Goal: Information Seeking & Learning: Compare options

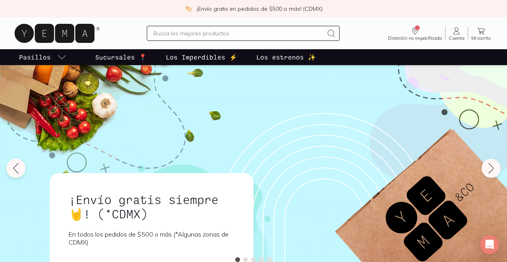
click at [175, 35] on input "text" at bounding box center [239, 34] width 170 height 10
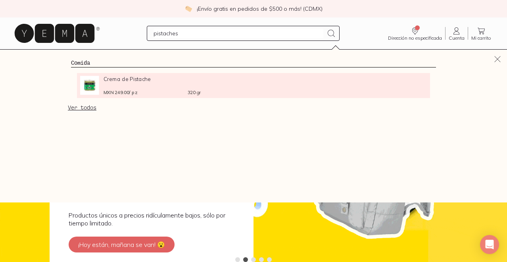
type input "pistaches"
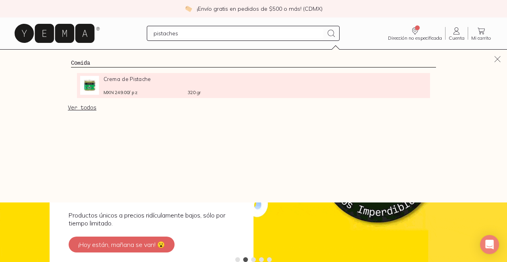
click at [103, 86] on div "Crema de Pistache MXN 249.00 / pz 320 gr" at bounding box center [140, 85] width 121 height 19
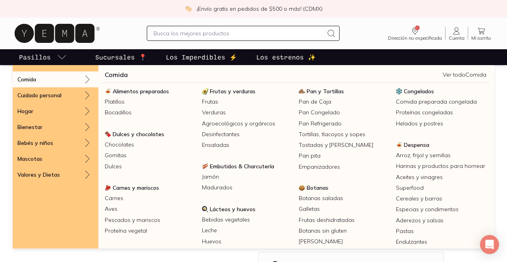
click at [85, 78] on icon at bounding box center [88, 80] width 10 height 10
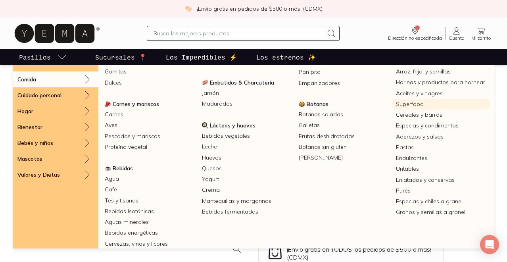
scroll to position [86, 0]
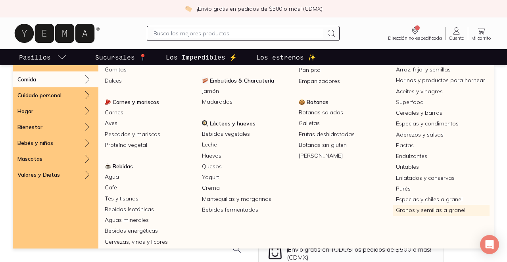
click at [422, 212] on link "Granos y semillas a granel" at bounding box center [441, 210] width 97 height 11
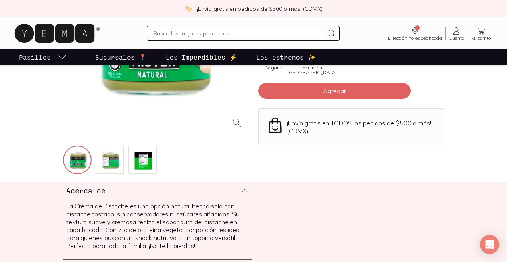
scroll to position [49, 0]
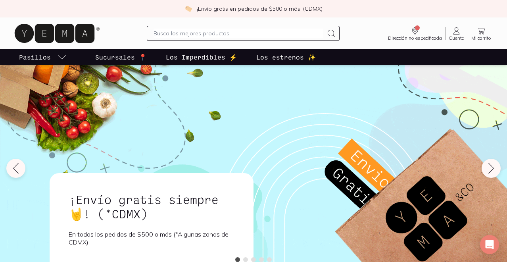
click at [109, 58] on p "Sucursales 📍" at bounding box center [121, 57] width 52 height 10
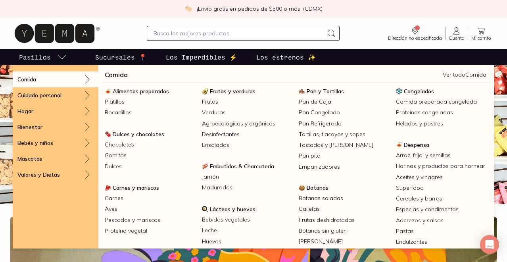
click at [38, 78] on div "Comida" at bounding box center [56, 79] width 86 height 16
click at [111, 75] on link "Comida" at bounding box center [116, 75] width 23 height 10
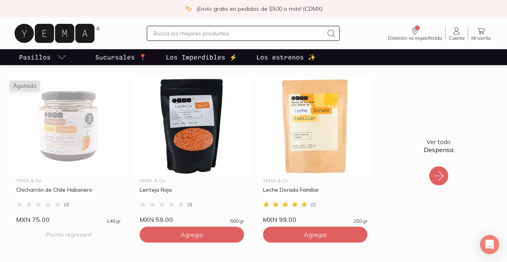
scroll to position [162, 0]
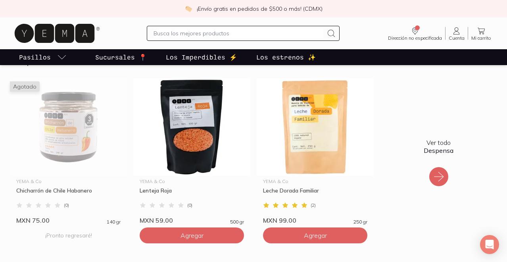
click at [442, 175] on icon at bounding box center [439, 177] width 10 height 10
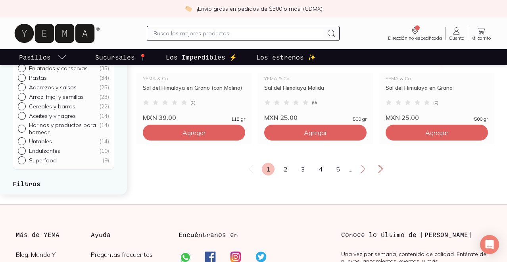
scroll to position [1420, 0]
click at [284, 175] on link "2" at bounding box center [285, 168] width 13 height 13
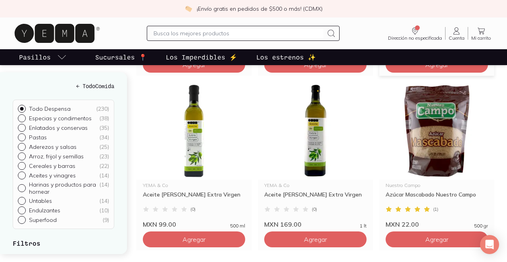
scroll to position [1316, 0]
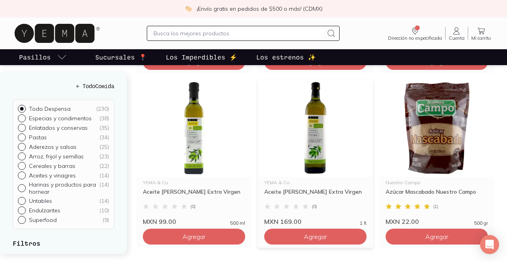
click at [319, 162] on img at bounding box center [315, 128] width 115 height 98
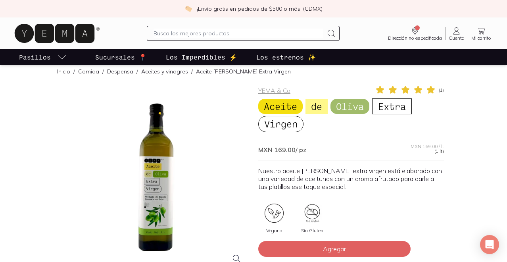
scroll to position [10, 0]
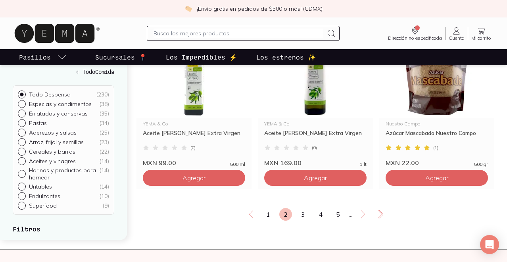
scroll to position [1369, 0]
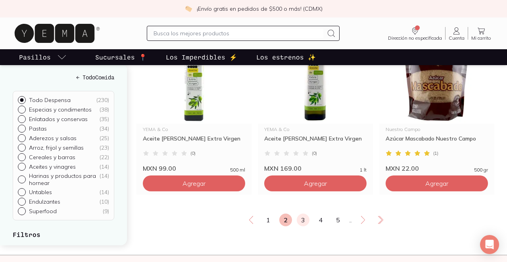
click at [301, 226] on link "3" at bounding box center [303, 220] width 13 height 13
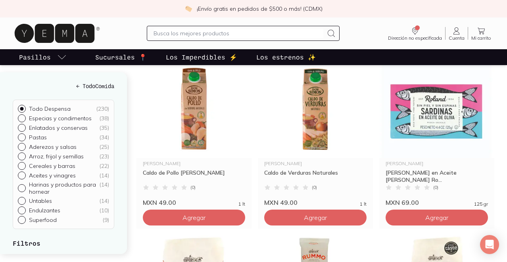
scroll to position [463, 0]
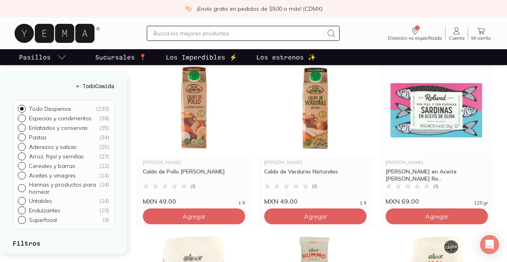
click at [201, 111] on img at bounding box center [194, 108] width 115 height 98
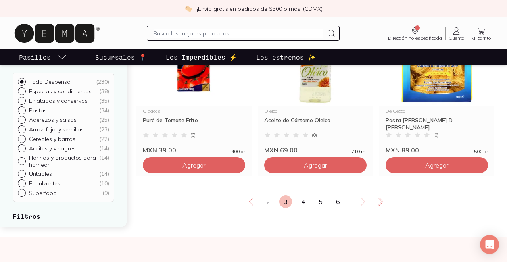
scroll to position [1426, 0]
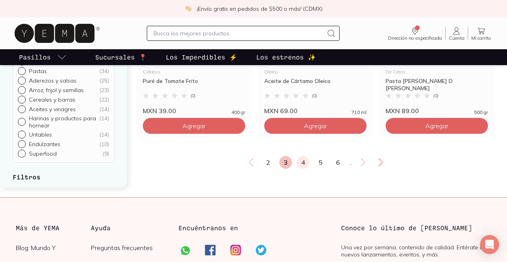
click at [306, 169] on link "4" at bounding box center [303, 162] width 13 height 13
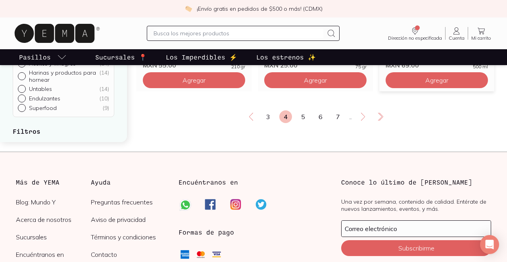
scroll to position [1468, 0]
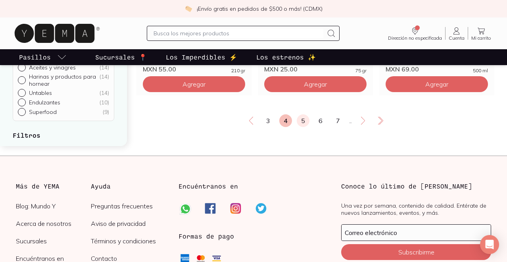
click at [302, 127] on link "5" at bounding box center [303, 120] width 13 height 13
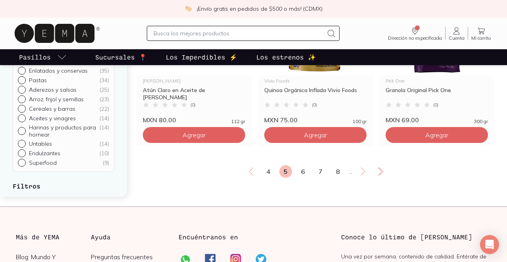
scroll to position [1420, 0]
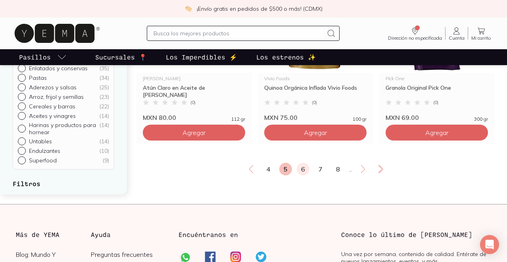
click at [304, 175] on link "6" at bounding box center [303, 169] width 13 height 13
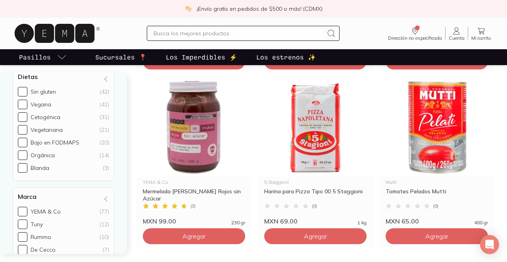
scroll to position [1317, 0]
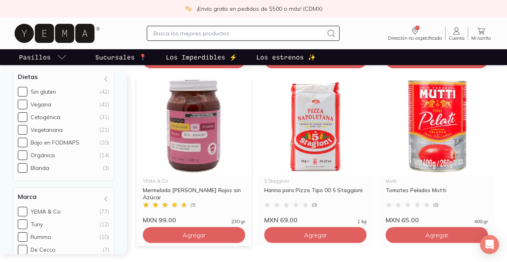
click at [184, 142] on img at bounding box center [194, 127] width 115 height 98
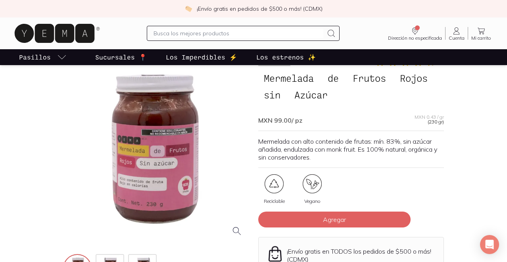
scroll to position [95, 0]
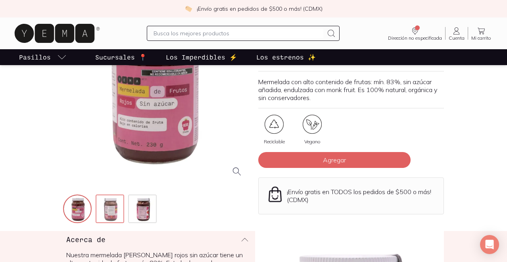
click at [107, 211] on img at bounding box center [110, 209] width 29 height 29
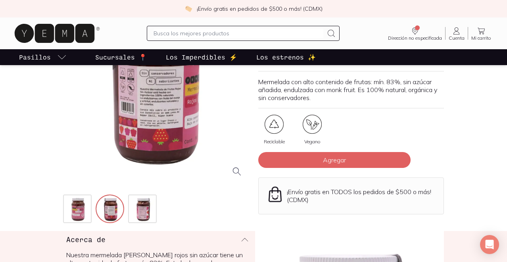
click at [150, 115] on div at bounding box center [156, 91] width 186 height 186
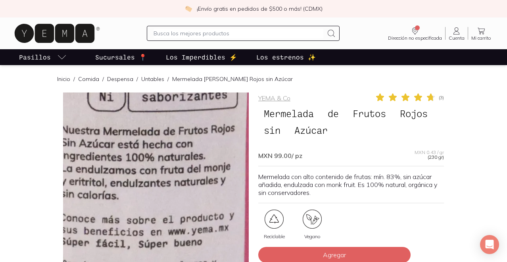
scroll to position [1, 0]
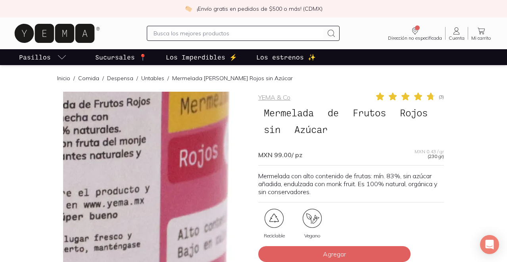
click at [190, 208] on img at bounding box center [44, 109] width 794 height 794
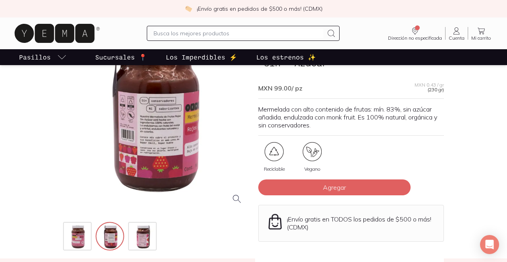
scroll to position [69, 0]
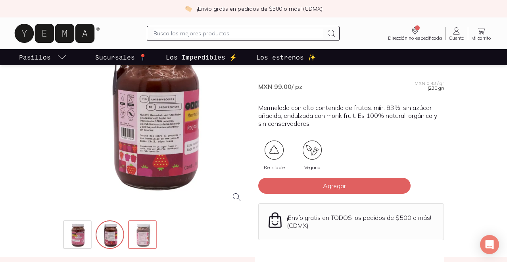
click at [147, 229] on img at bounding box center [143, 235] width 29 height 29
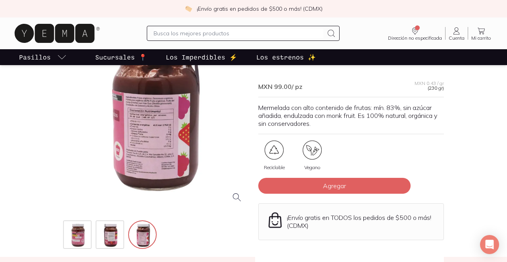
click at [155, 139] on div at bounding box center [156, 116] width 186 height 186
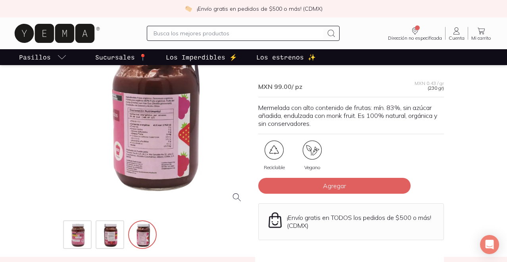
click at [150, 145] on div at bounding box center [156, 116] width 186 height 186
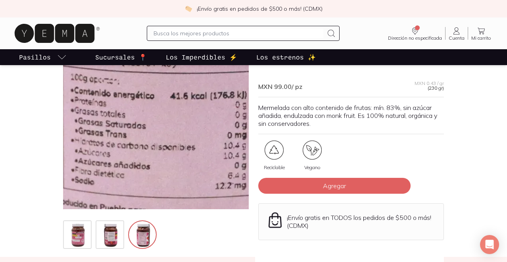
click at [148, 134] on img at bounding box center [182, 58] width 794 height 794
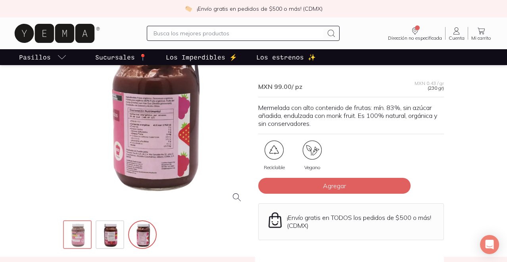
click at [78, 229] on img at bounding box center [78, 235] width 29 height 29
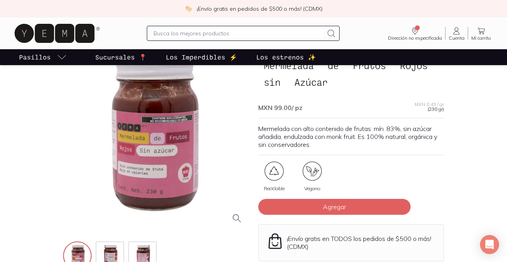
scroll to position [46, 0]
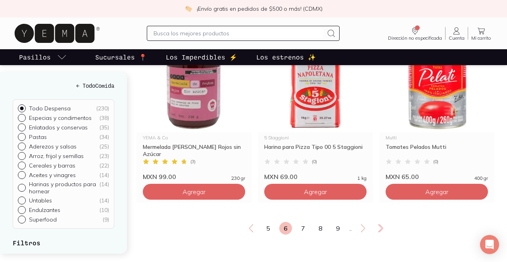
scroll to position [1362, 0]
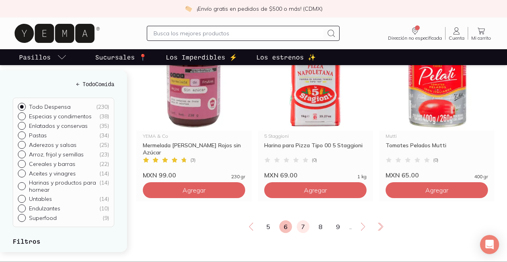
click at [305, 233] on link "7" at bounding box center [303, 226] width 13 height 13
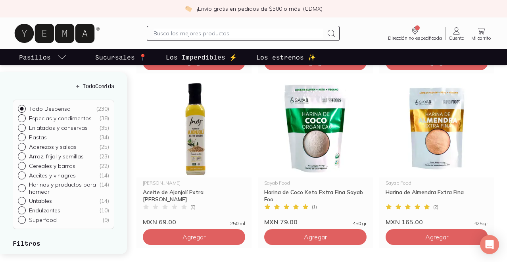
scroll to position [1317, 0]
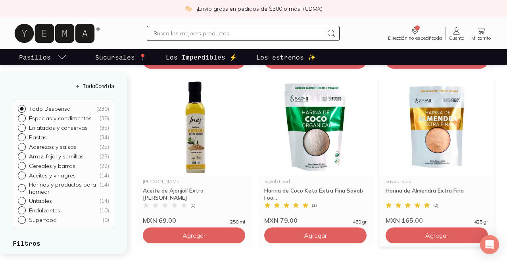
click at [449, 160] on img at bounding box center [436, 127] width 115 height 98
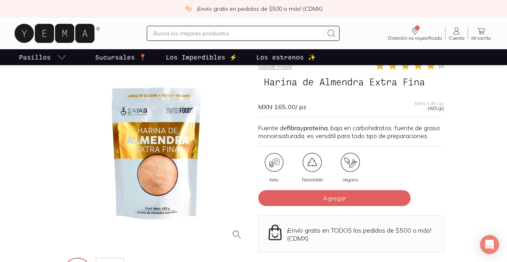
scroll to position [35, 0]
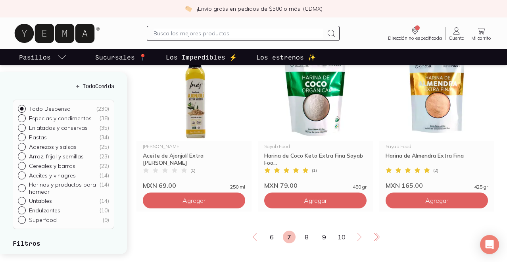
scroll to position [1353, 0]
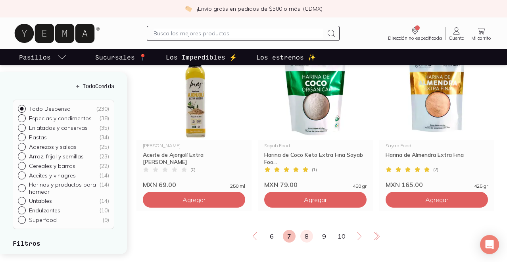
click at [303, 243] on link "8" at bounding box center [306, 236] width 13 height 13
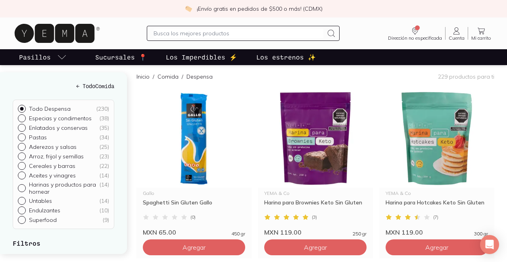
scroll to position [85, 0]
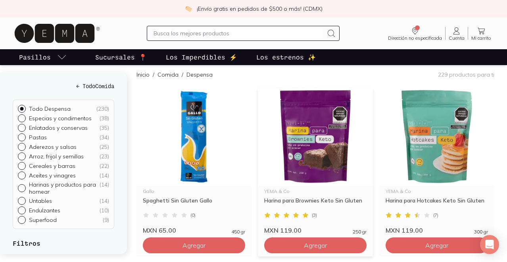
click at [321, 162] on img at bounding box center [315, 137] width 115 height 98
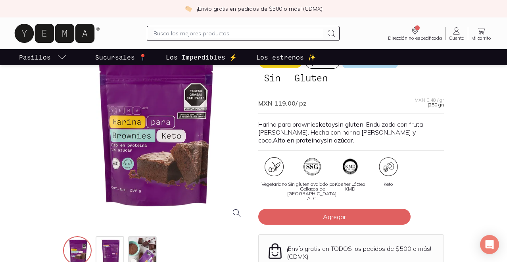
scroll to position [77, 0]
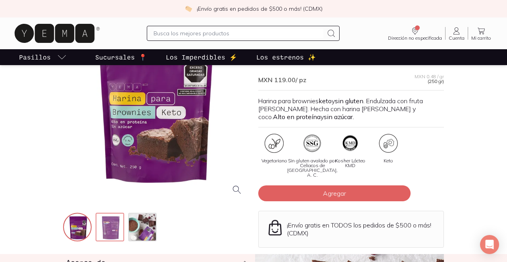
click at [112, 227] on img at bounding box center [110, 228] width 29 height 29
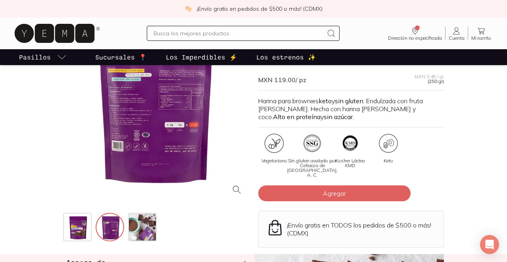
click at [144, 129] on div at bounding box center [156, 109] width 186 height 186
click at [171, 81] on div at bounding box center [156, 109] width 186 height 186
click at [176, 94] on div at bounding box center [156, 109] width 186 height 186
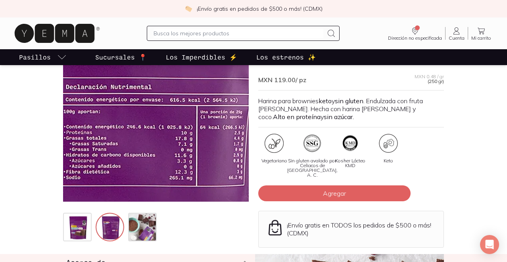
click at [190, 86] on img at bounding box center [46, 183] width 794 height 794
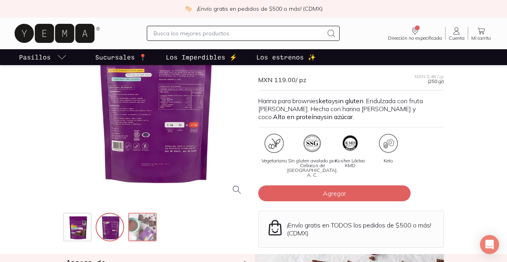
click at [144, 220] on img at bounding box center [143, 228] width 29 height 29
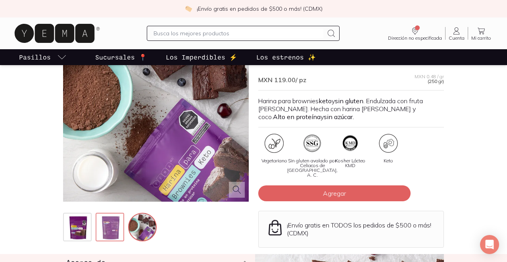
click at [112, 223] on img at bounding box center [110, 228] width 29 height 29
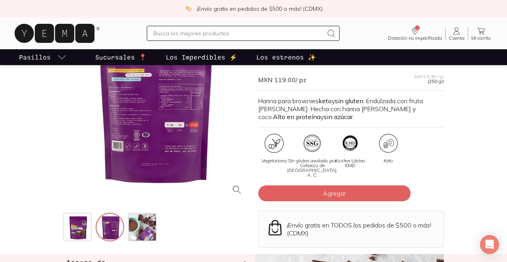
click at [135, 137] on div at bounding box center [156, 109] width 186 height 186
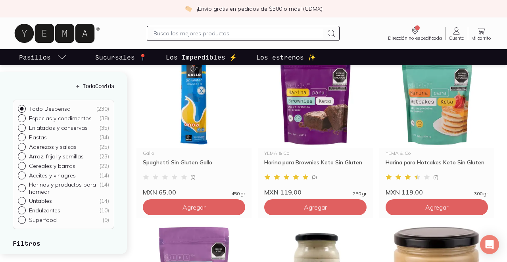
scroll to position [123, 0]
click at [443, 145] on img at bounding box center [436, 99] width 115 height 98
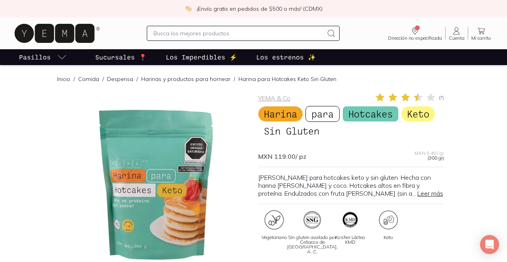
click at [156, 179] on div at bounding box center [156, 185] width 186 height 186
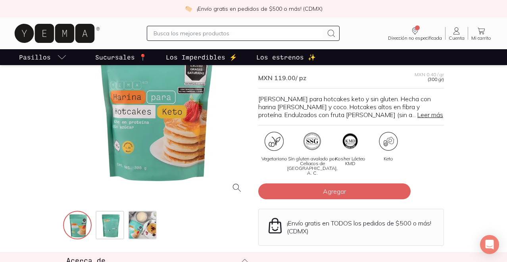
scroll to position [86, 0]
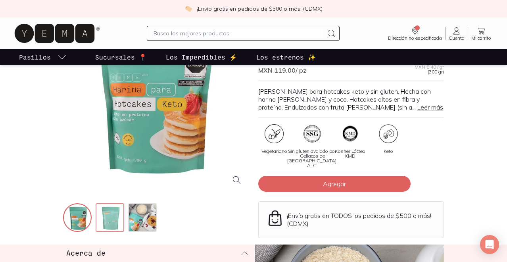
click at [107, 212] on img at bounding box center [110, 218] width 29 height 29
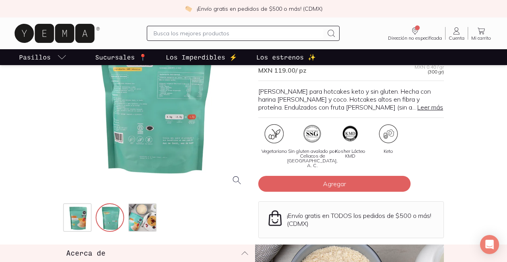
click at [156, 135] on div at bounding box center [156, 99] width 186 height 186
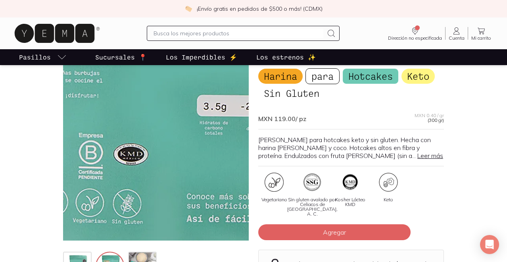
scroll to position [0, 0]
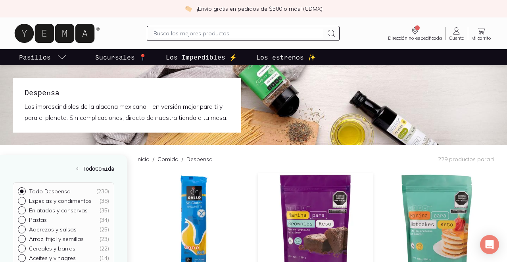
click at [308, 220] on img at bounding box center [315, 222] width 115 height 98
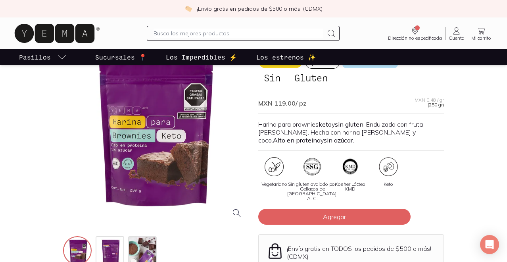
scroll to position [105, 0]
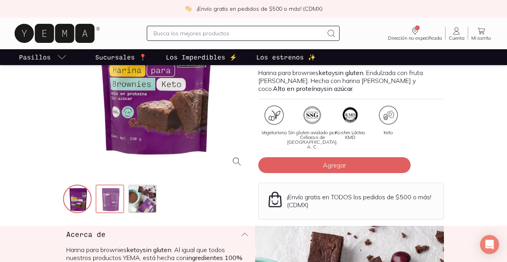
click at [110, 190] on img at bounding box center [110, 199] width 29 height 29
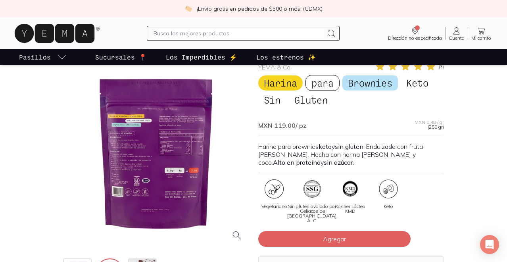
scroll to position [20, 0]
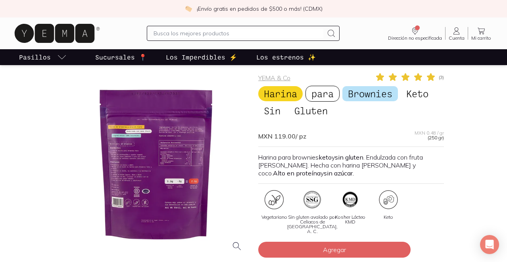
click at [126, 152] on div at bounding box center [156, 165] width 186 height 186
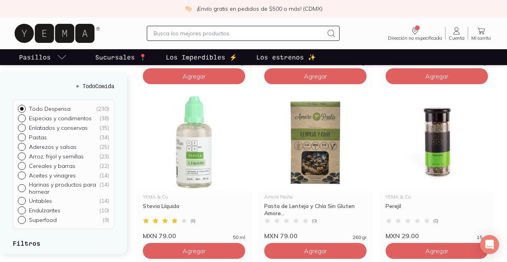
scroll to position [606, 0]
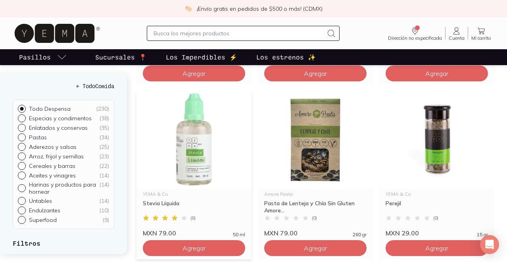
click at [212, 153] on img at bounding box center [194, 140] width 115 height 98
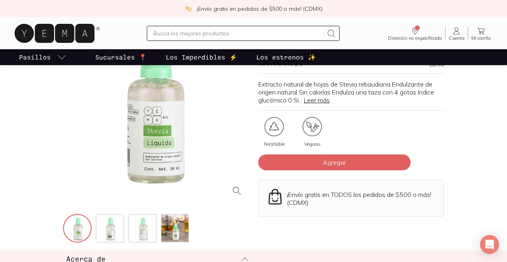
scroll to position [112, 0]
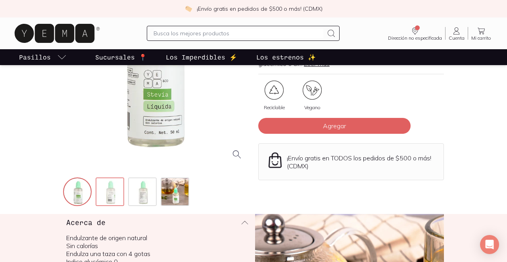
click at [109, 186] on img at bounding box center [110, 192] width 29 height 29
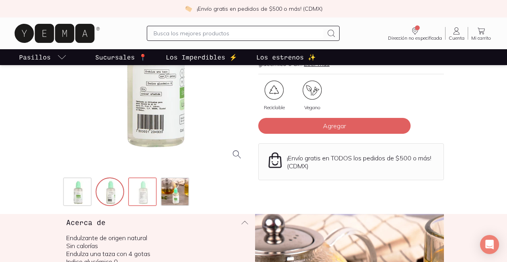
click at [138, 189] on img at bounding box center [143, 192] width 29 height 29
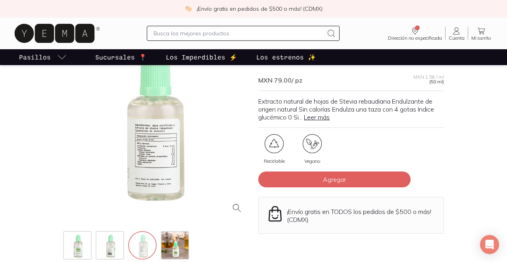
scroll to position [44, 0]
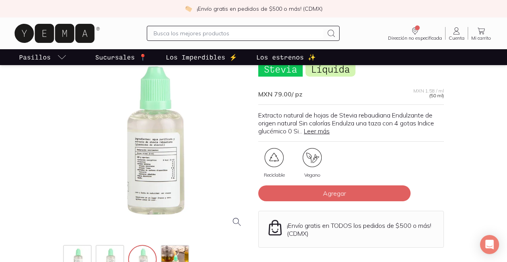
click at [151, 171] on div at bounding box center [156, 141] width 186 height 186
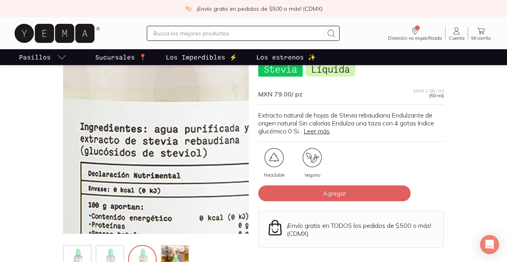
click at [152, 142] on img at bounding box center [169, 136] width 794 height 794
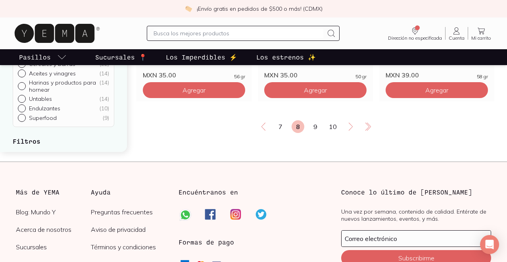
scroll to position [1482, 0]
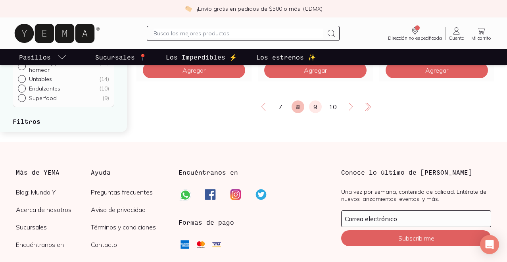
click at [315, 113] on link "9" at bounding box center [315, 106] width 13 height 13
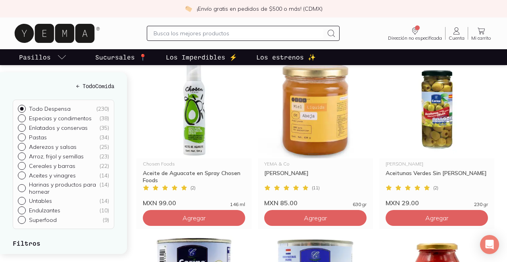
scroll to position [289, 0]
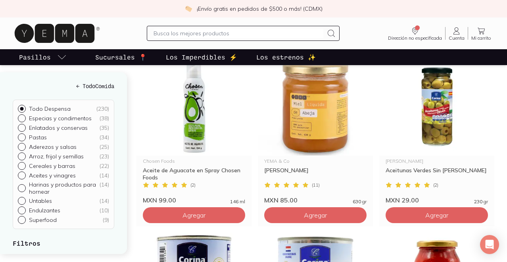
click at [315, 117] on img at bounding box center [315, 107] width 115 height 98
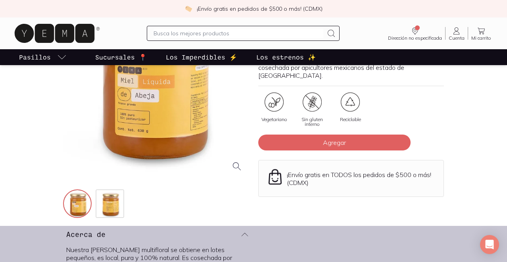
scroll to position [110, 0]
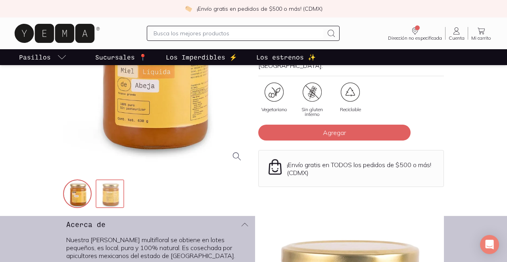
click at [110, 193] on img at bounding box center [110, 194] width 29 height 29
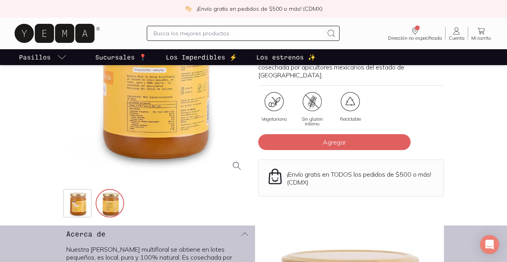
scroll to position [64, 0]
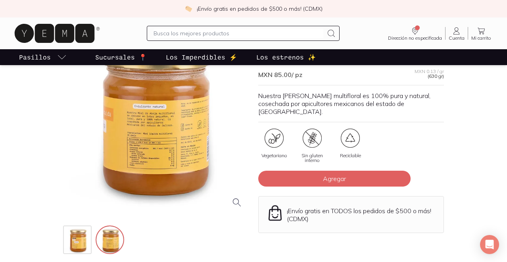
click at [151, 122] on div at bounding box center [156, 122] width 186 height 186
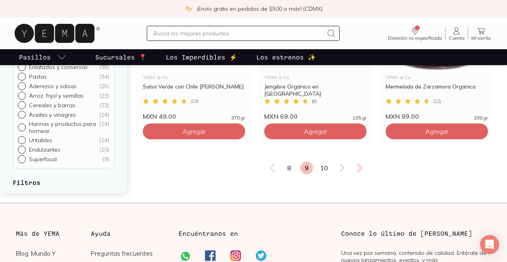
scroll to position [1449, 0]
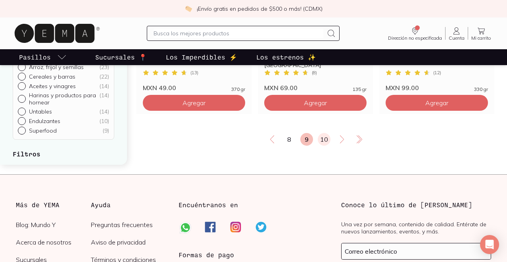
click at [323, 146] on link "10" at bounding box center [324, 139] width 13 height 13
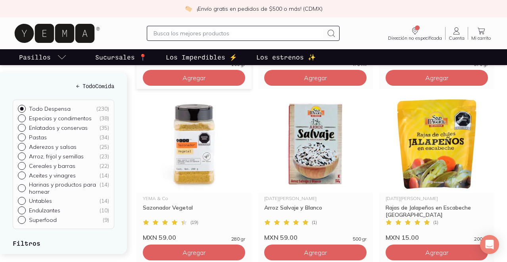
scroll to position [253, 0]
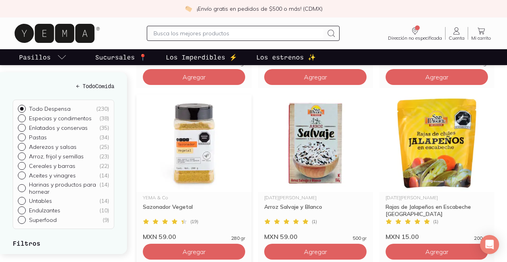
click at [204, 159] on img at bounding box center [194, 143] width 115 height 98
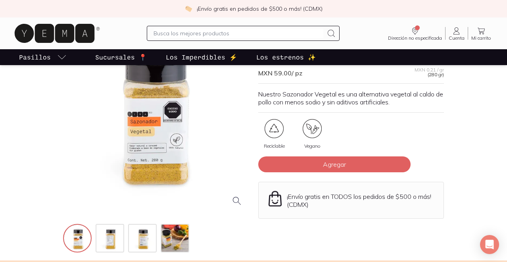
scroll to position [84, 0]
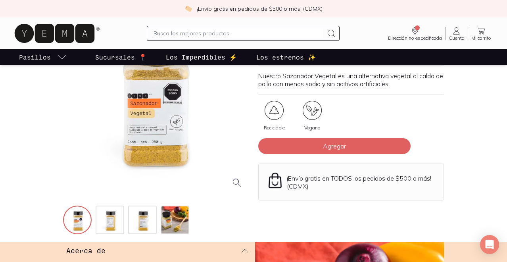
click at [158, 139] on div at bounding box center [156, 102] width 186 height 186
click at [112, 215] on img at bounding box center [110, 220] width 29 height 29
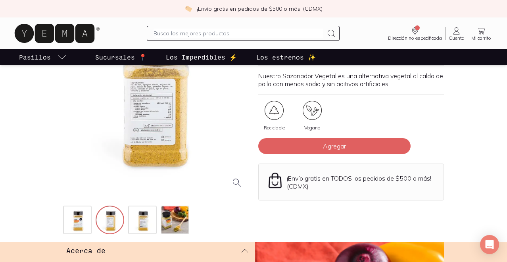
click at [152, 146] on div at bounding box center [156, 102] width 186 height 186
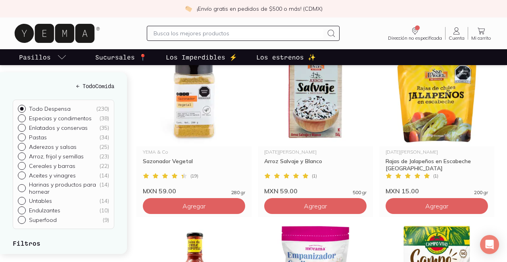
scroll to position [301, 0]
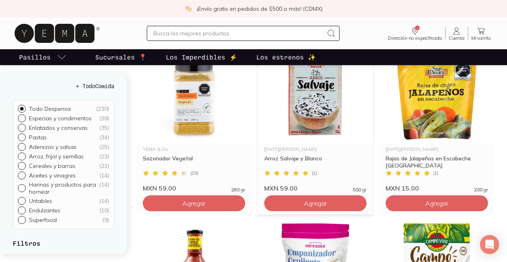
click at [321, 106] on img at bounding box center [315, 95] width 115 height 98
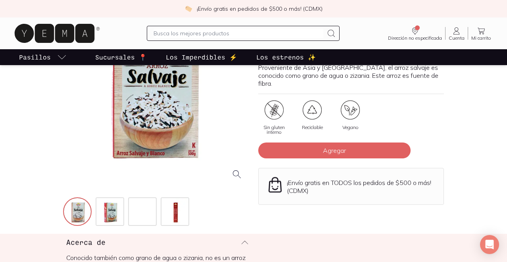
scroll to position [96, 0]
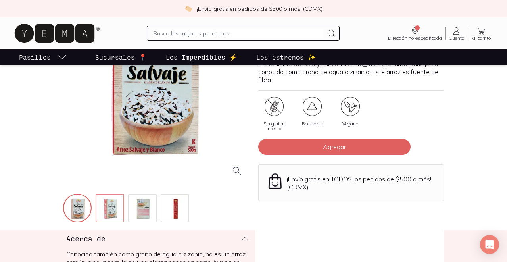
click at [107, 207] on img at bounding box center [110, 208] width 29 height 29
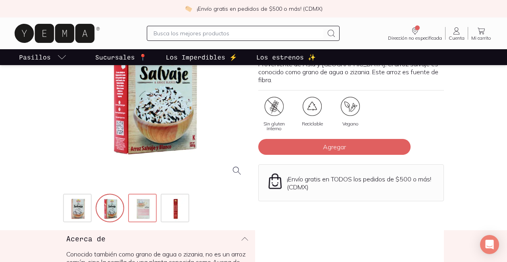
click at [142, 206] on img at bounding box center [143, 208] width 29 height 29
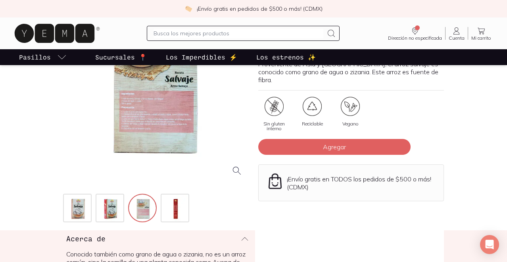
click at [145, 122] on div at bounding box center [156, 90] width 186 height 186
click at [178, 200] on img at bounding box center [176, 208] width 29 height 29
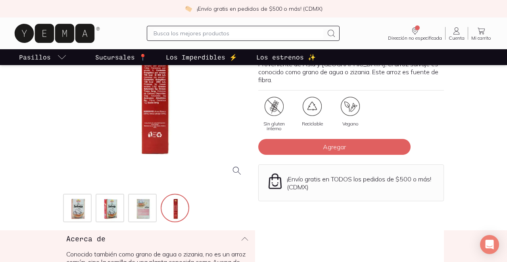
click at [154, 110] on div at bounding box center [156, 90] width 186 height 186
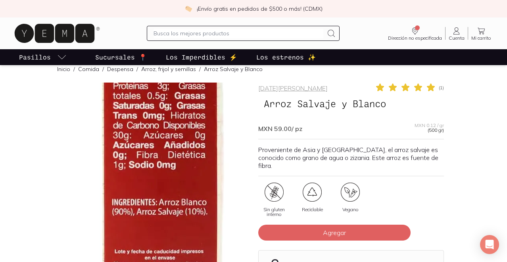
scroll to position [8, 0]
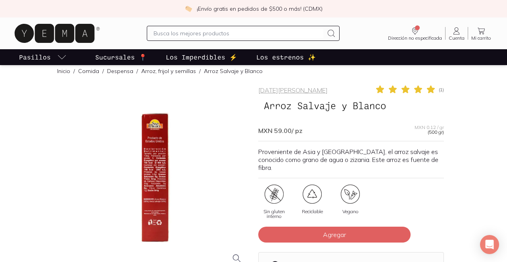
scroll to position [301, 0]
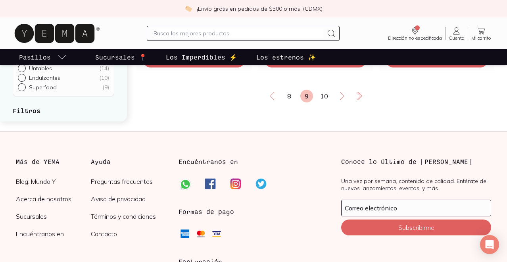
scroll to position [1445, 0]
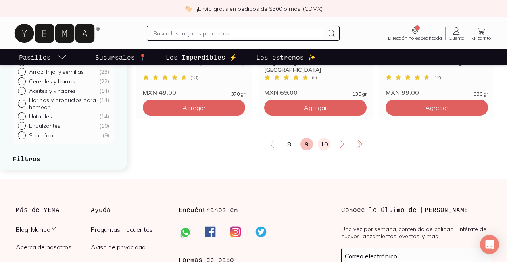
click at [323, 150] on link "10" at bounding box center [324, 144] width 13 height 13
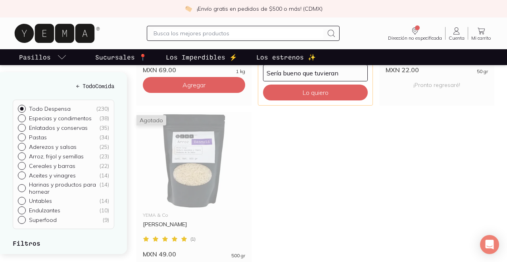
scroll to position [772, 0]
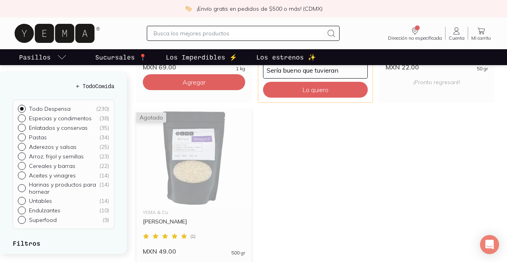
click at [199, 172] on img at bounding box center [194, 158] width 115 height 98
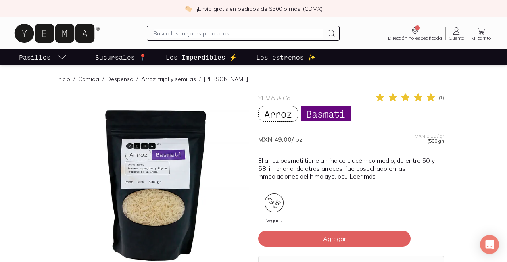
click at [173, 171] on div at bounding box center [156, 185] width 186 height 186
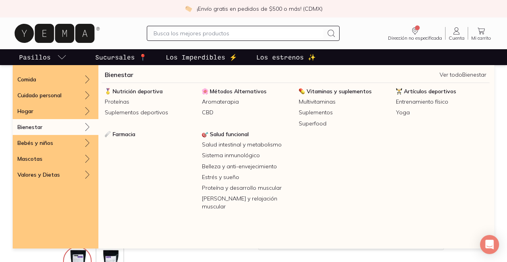
scroll to position [94, 0]
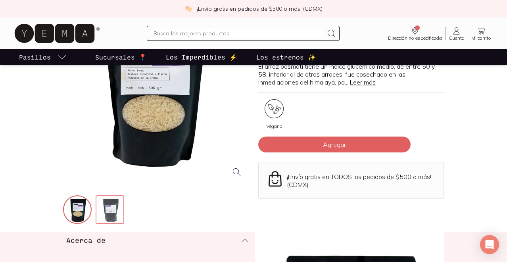
click at [111, 215] on img at bounding box center [110, 210] width 29 height 29
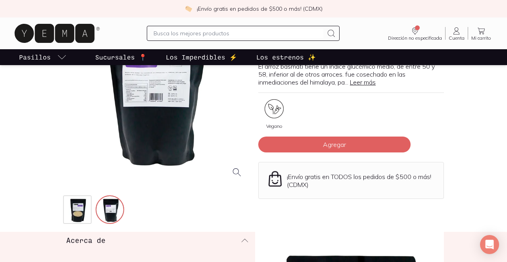
click at [160, 88] on div at bounding box center [156, 91] width 186 height 186
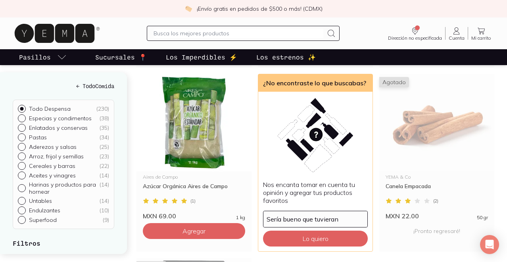
scroll to position [610, 0]
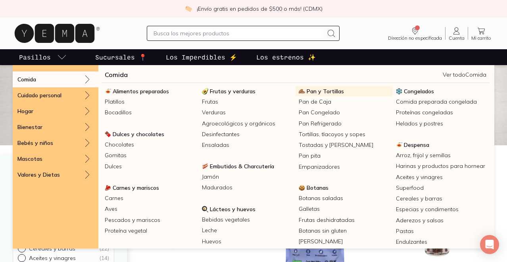
click at [321, 89] on span "Pan y Tortillas" at bounding box center [325, 91] width 37 height 7
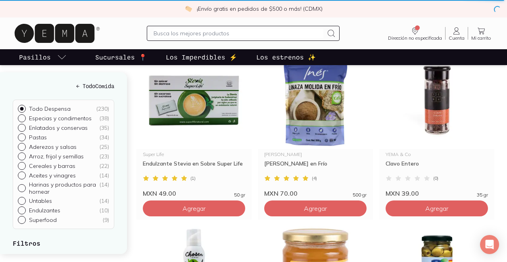
scroll to position [124, 0]
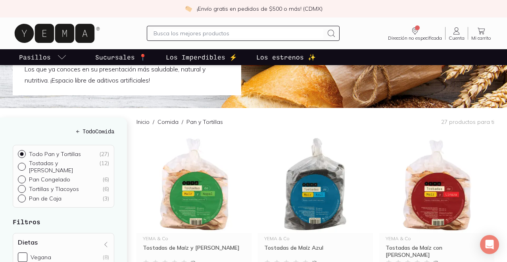
scroll to position [48, 0]
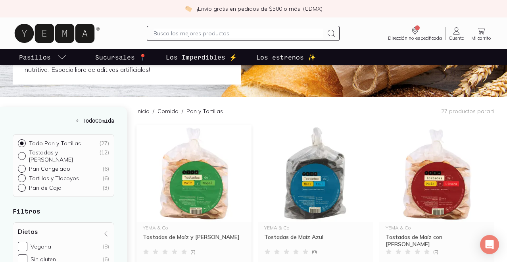
click at [199, 167] on img at bounding box center [194, 174] width 115 height 98
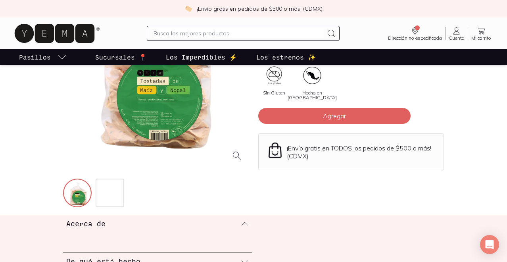
scroll to position [112, 0]
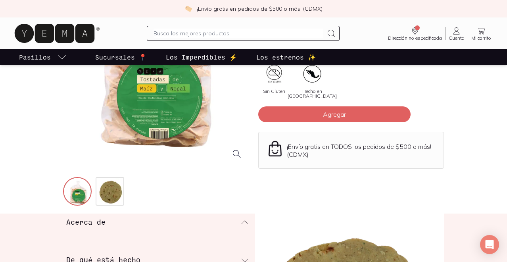
click at [155, 104] on div at bounding box center [156, 73] width 186 height 186
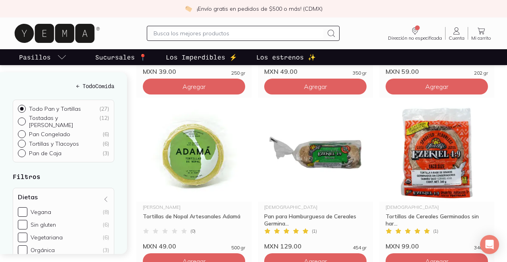
scroll to position [595, 0]
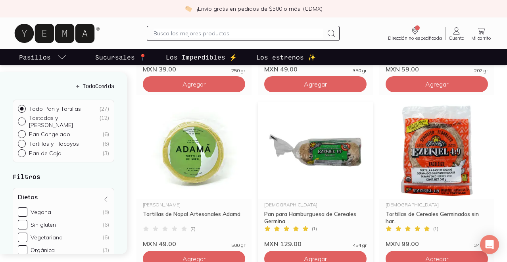
click at [313, 147] on img at bounding box center [315, 151] width 115 height 98
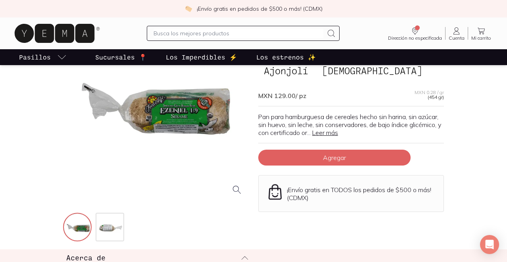
scroll to position [92, 0]
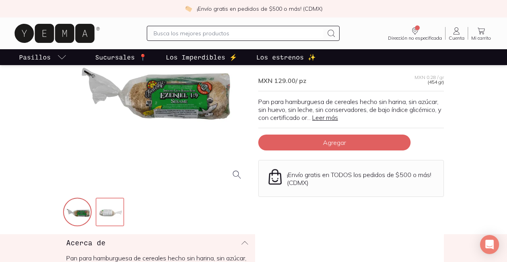
click at [109, 209] on img at bounding box center [110, 212] width 29 height 29
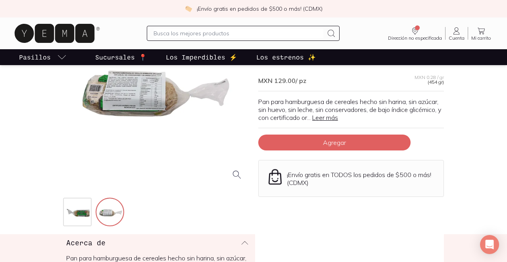
click at [143, 105] on div at bounding box center [156, 94] width 186 height 186
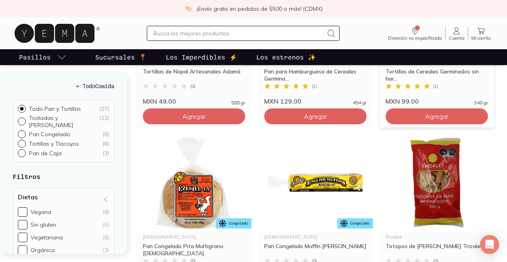
scroll to position [764, 0]
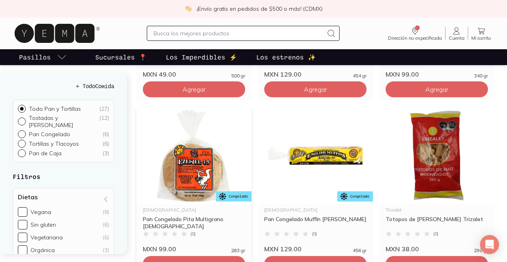
click at [191, 176] on img at bounding box center [194, 156] width 115 height 98
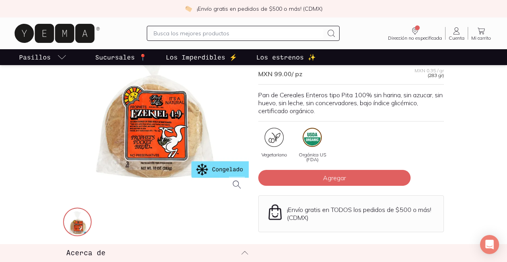
scroll to position [6, 0]
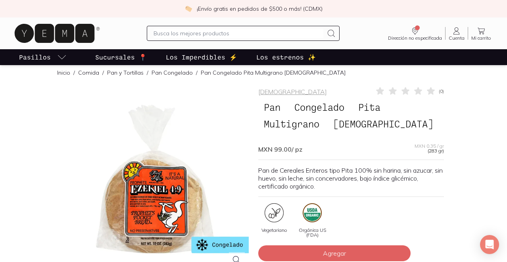
click at [156, 208] on div at bounding box center [156, 179] width 186 height 186
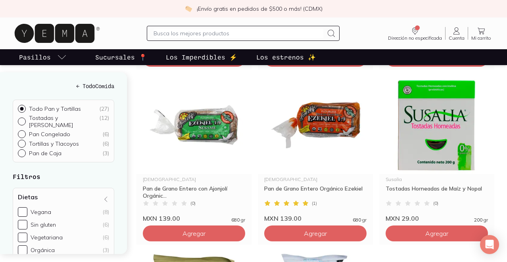
scroll to position [970, 0]
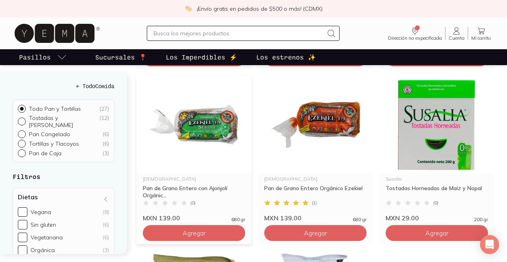
click at [213, 119] on img at bounding box center [194, 125] width 115 height 98
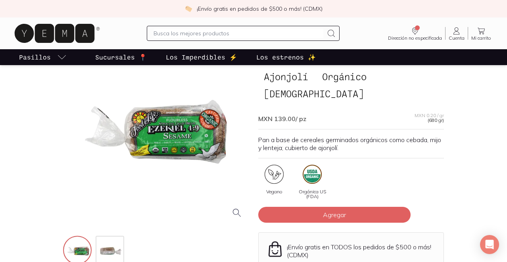
scroll to position [80, 0]
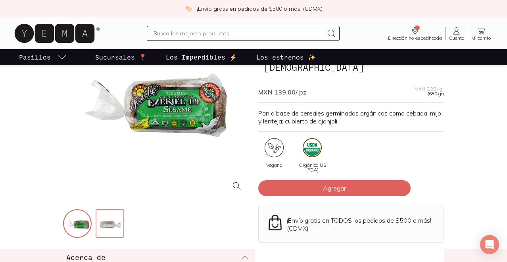
click at [115, 228] on img at bounding box center [110, 224] width 29 height 29
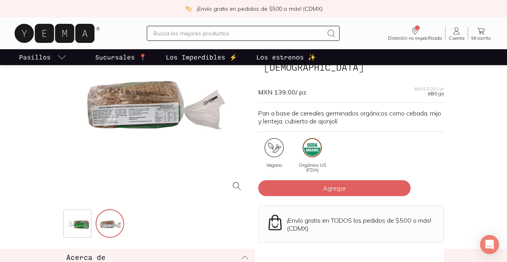
click at [130, 119] on div at bounding box center [156, 105] width 186 height 186
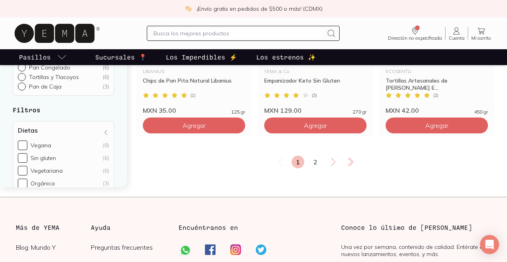
scroll to position [1424, 0]
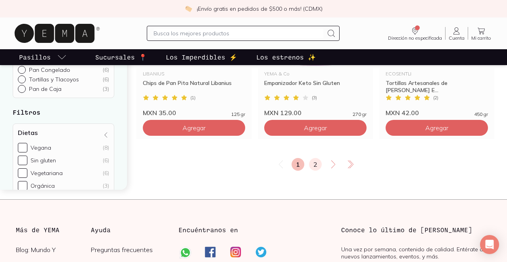
click at [309, 166] on link "2" at bounding box center [315, 164] width 13 height 13
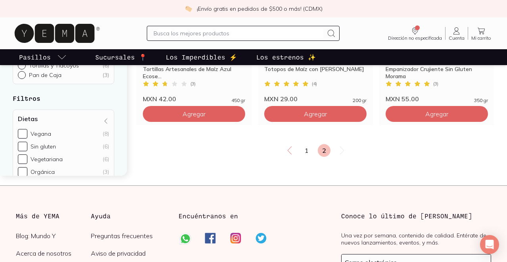
scroll to position [192, 0]
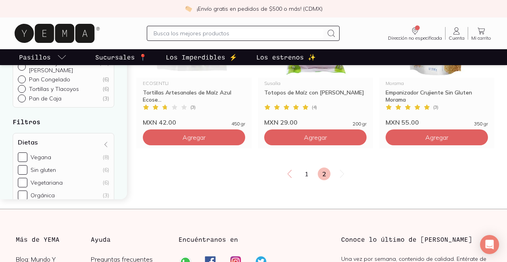
click at [244, 35] on input "text" at bounding box center [239, 34] width 170 height 10
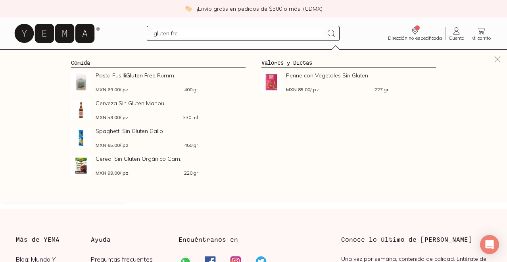
type input "gluten free"
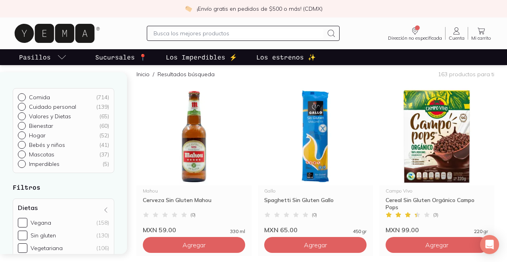
scroll to position [65, 0]
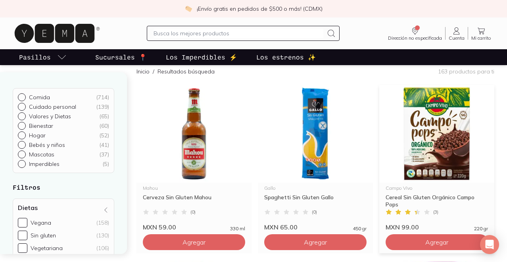
click at [441, 122] on img at bounding box center [436, 134] width 115 height 98
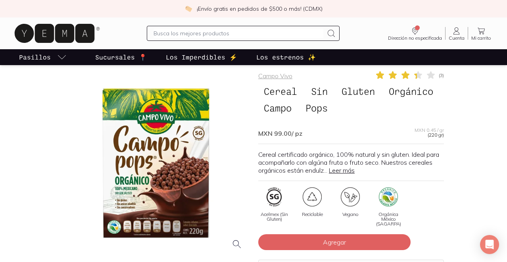
scroll to position [23, 0]
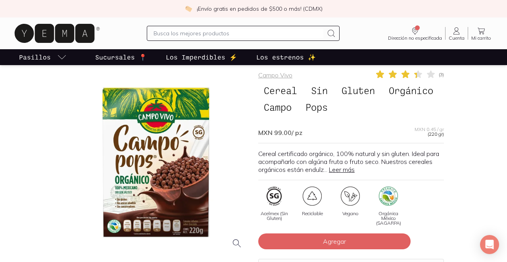
click at [146, 200] on div at bounding box center [156, 162] width 186 height 186
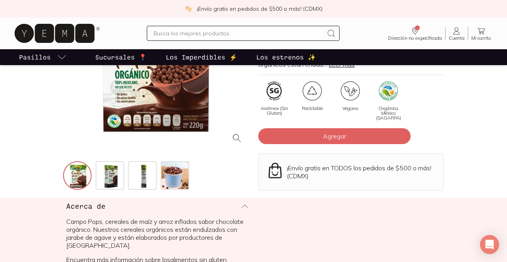
scroll to position [173, 0]
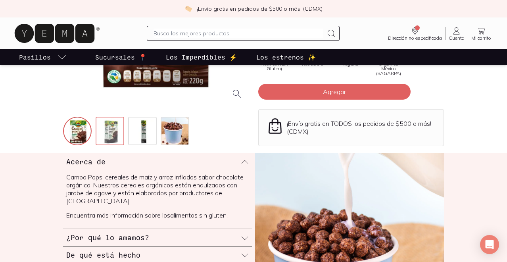
click at [107, 129] on img at bounding box center [110, 131] width 29 height 29
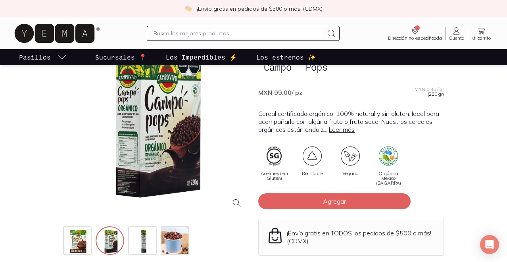
scroll to position [45, 0]
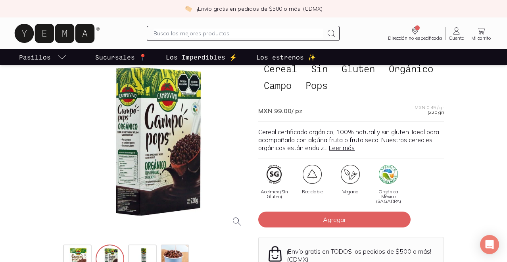
click at [128, 148] on div at bounding box center [156, 141] width 186 height 186
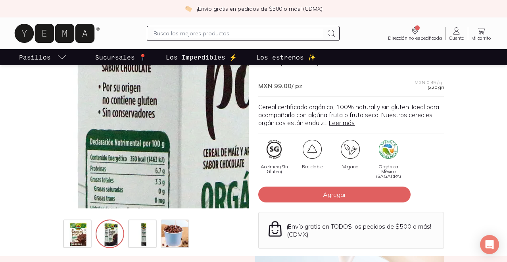
scroll to position [74, 0]
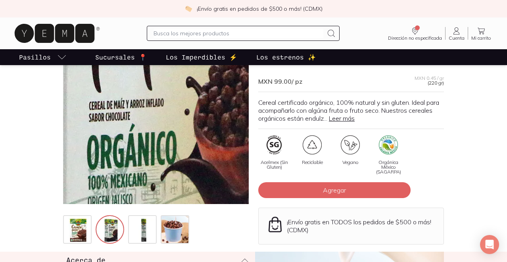
click at [163, 132] on img at bounding box center [134, 44] width 794 height 794
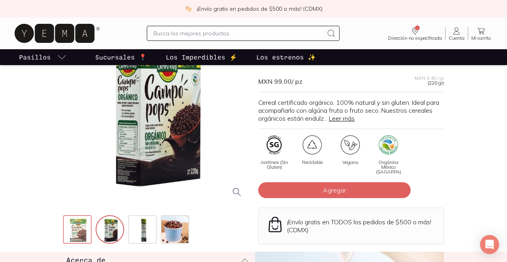
click at [79, 233] on img at bounding box center [78, 230] width 29 height 29
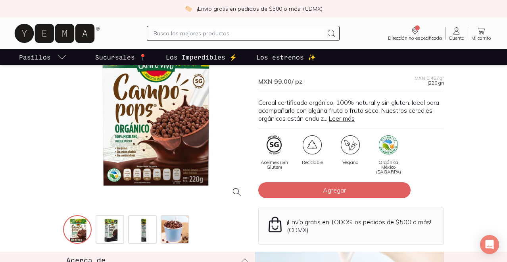
click at [127, 152] on div at bounding box center [156, 111] width 186 height 186
click at [147, 226] on img at bounding box center [143, 230] width 29 height 29
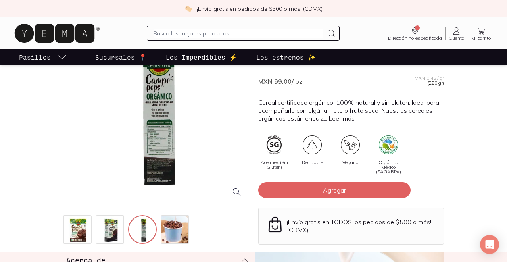
click at [153, 160] on div at bounding box center [156, 111] width 186 height 186
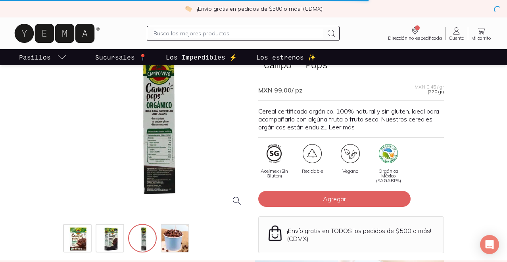
scroll to position [192, 0]
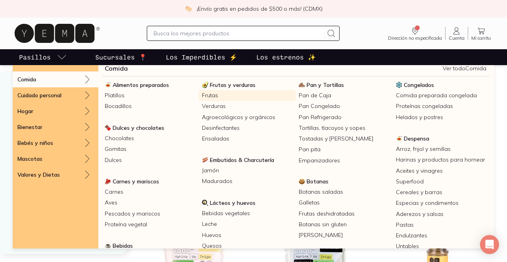
scroll to position [7, 0]
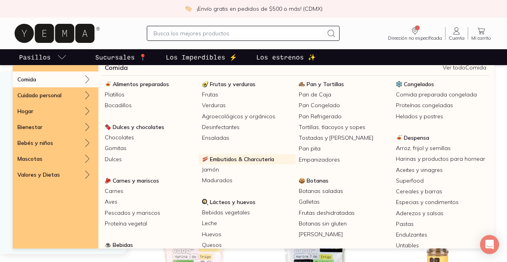
click at [228, 159] on span "Embutidos & Charcutería" at bounding box center [242, 159] width 64 height 7
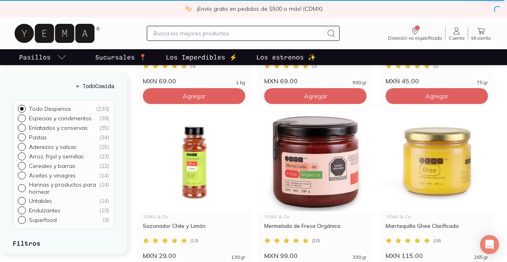
scroll to position [942, 0]
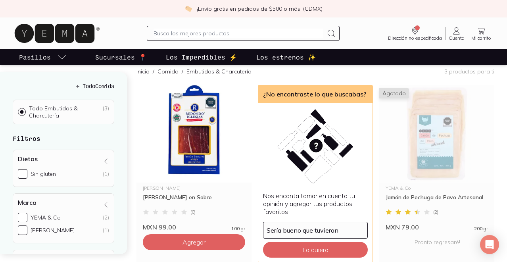
scroll to position [92, 0]
